Goal: Find specific page/section: Find specific page/section

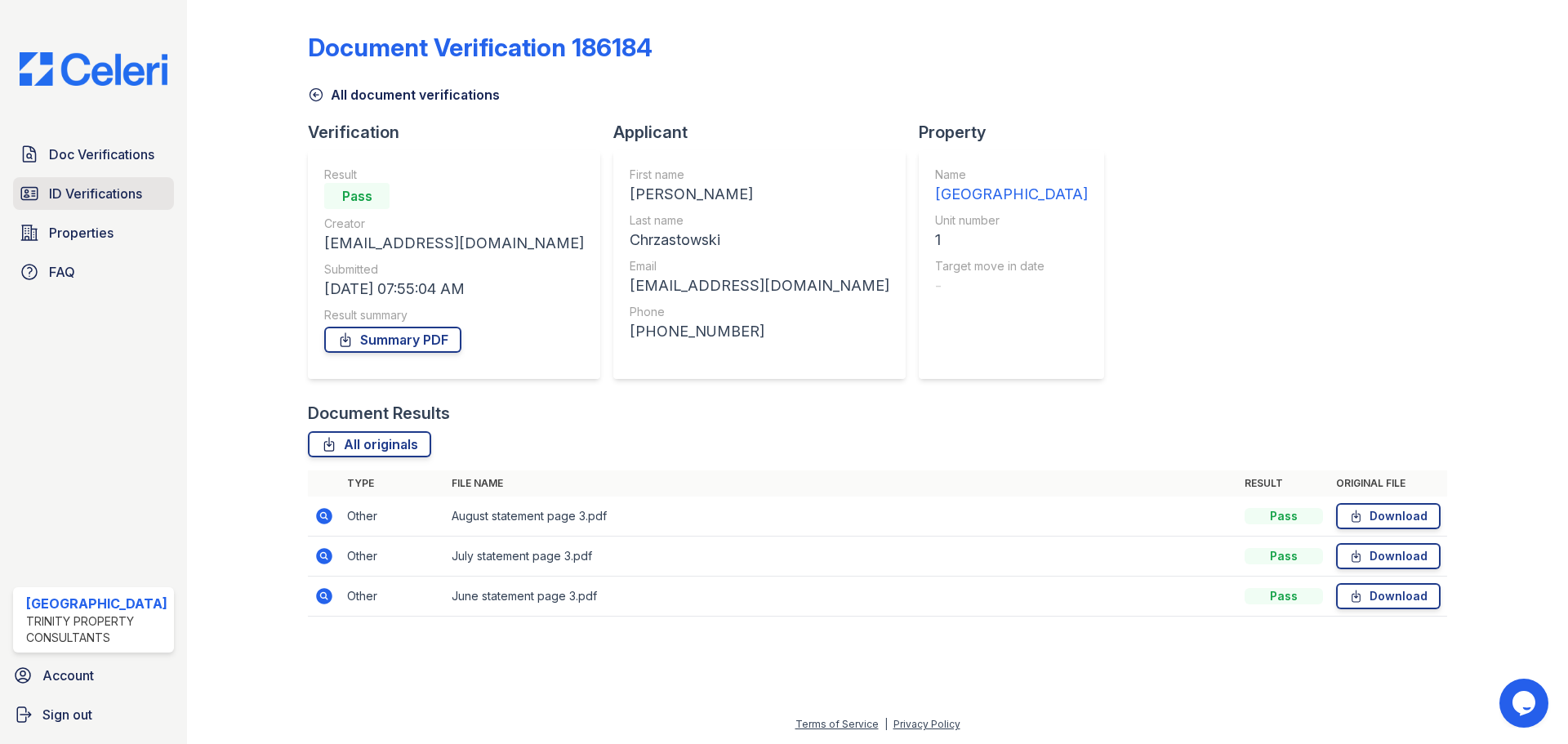
click at [85, 199] on span "ID Verifications" at bounding box center [95, 194] width 93 height 20
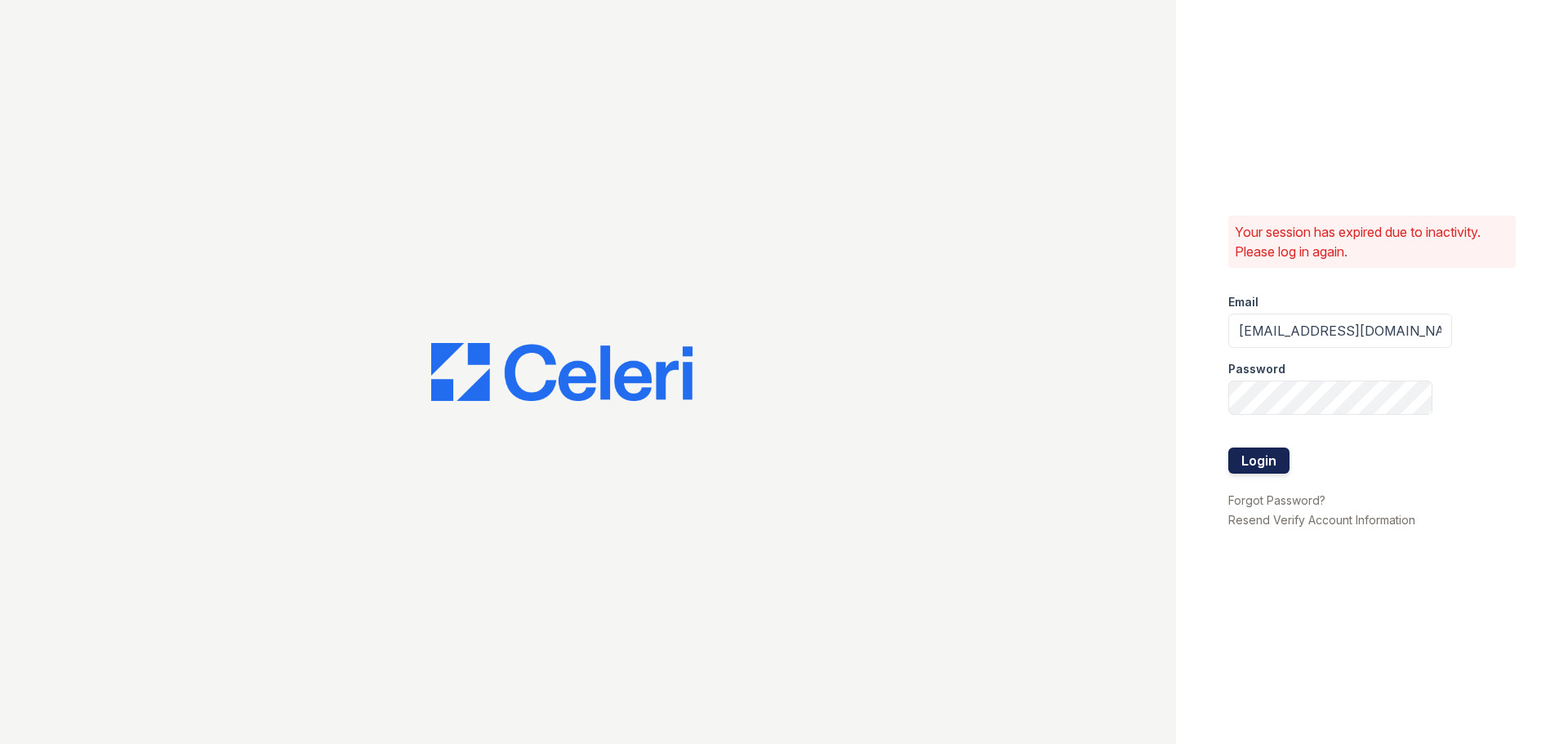
click at [1250, 466] on button "Login" at bounding box center [1259, 461] width 62 height 26
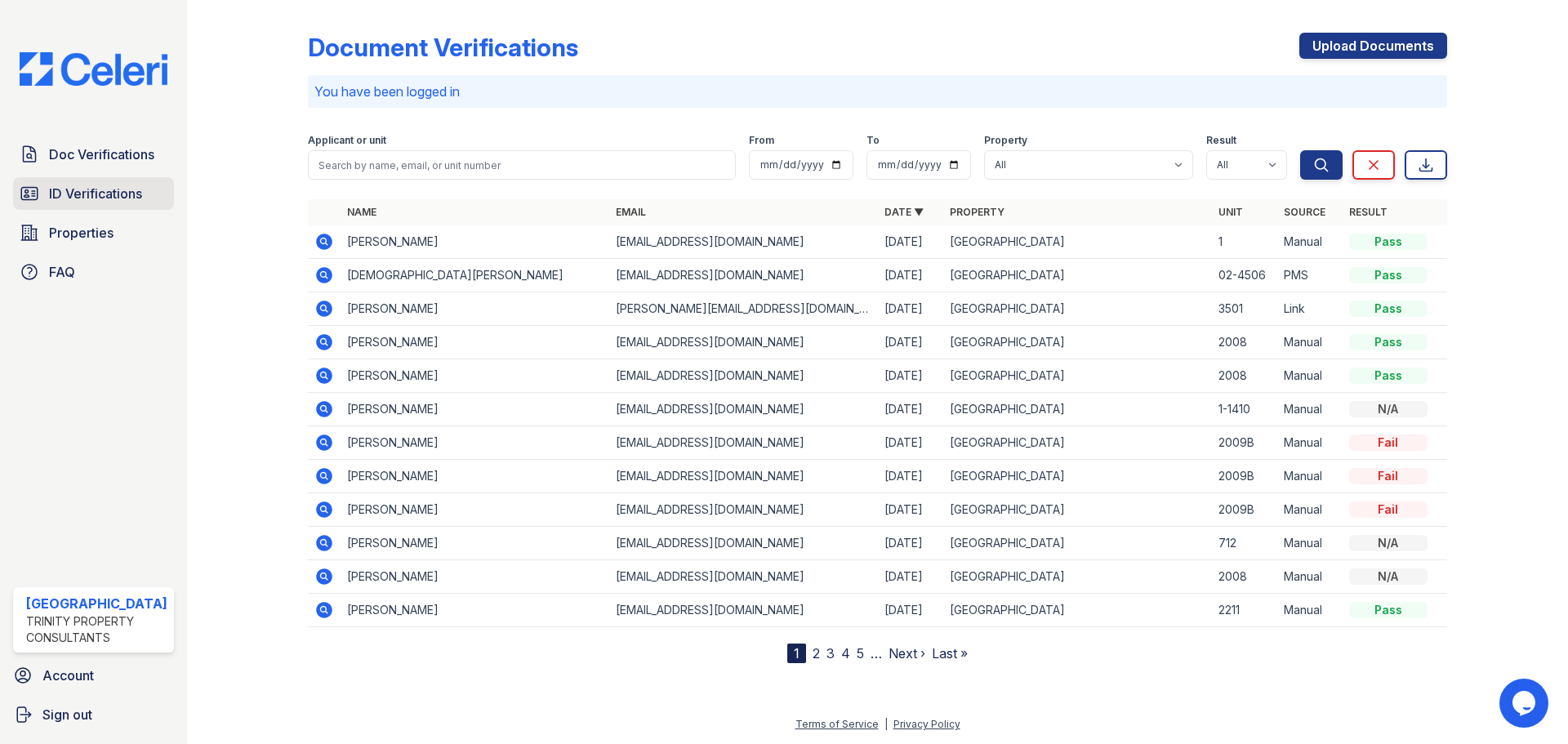
click at [94, 202] on span "ID Verifications" at bounding box center [95, 194] width 93 height 20
